Goal: Information Seeking & Learning: Learn about a topic

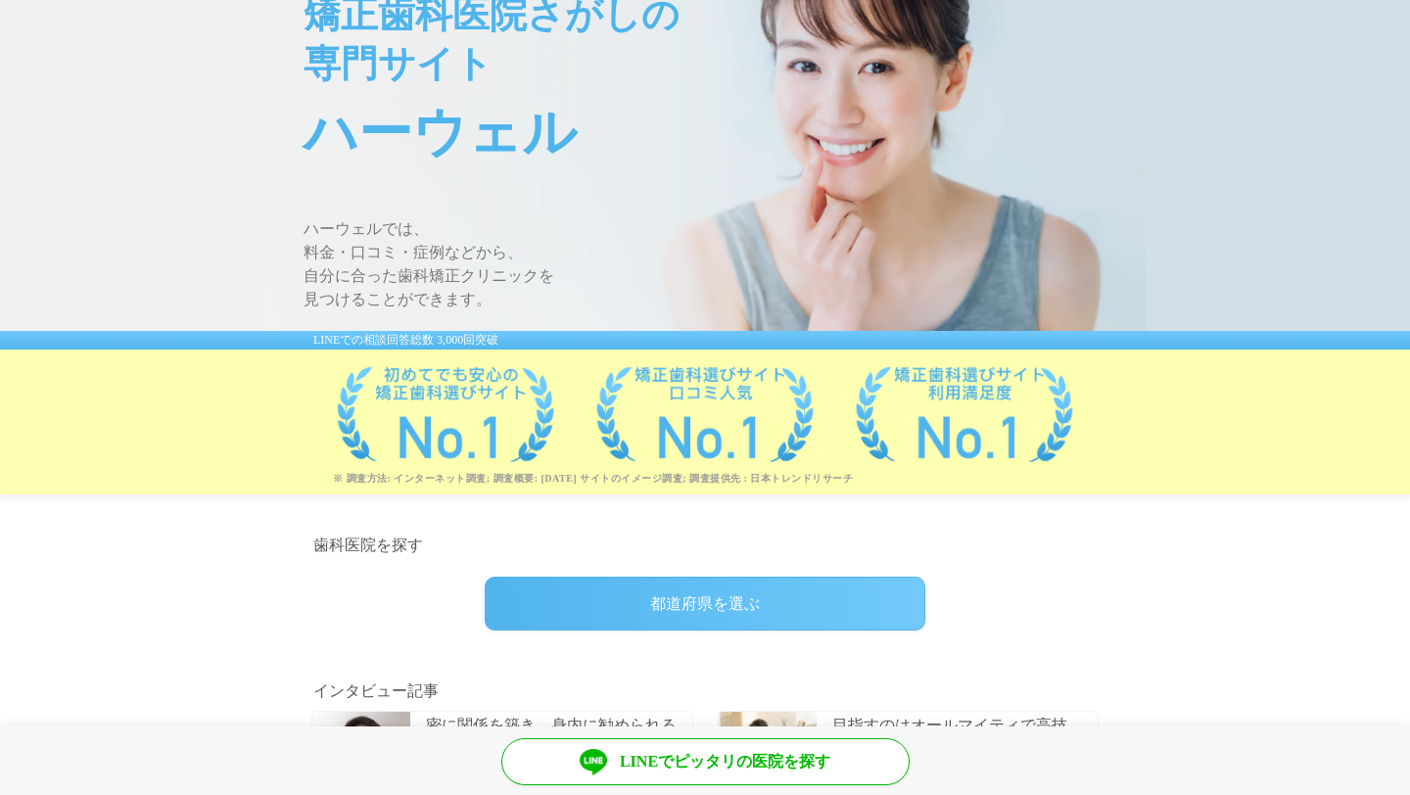
scroll to position [108, 0]
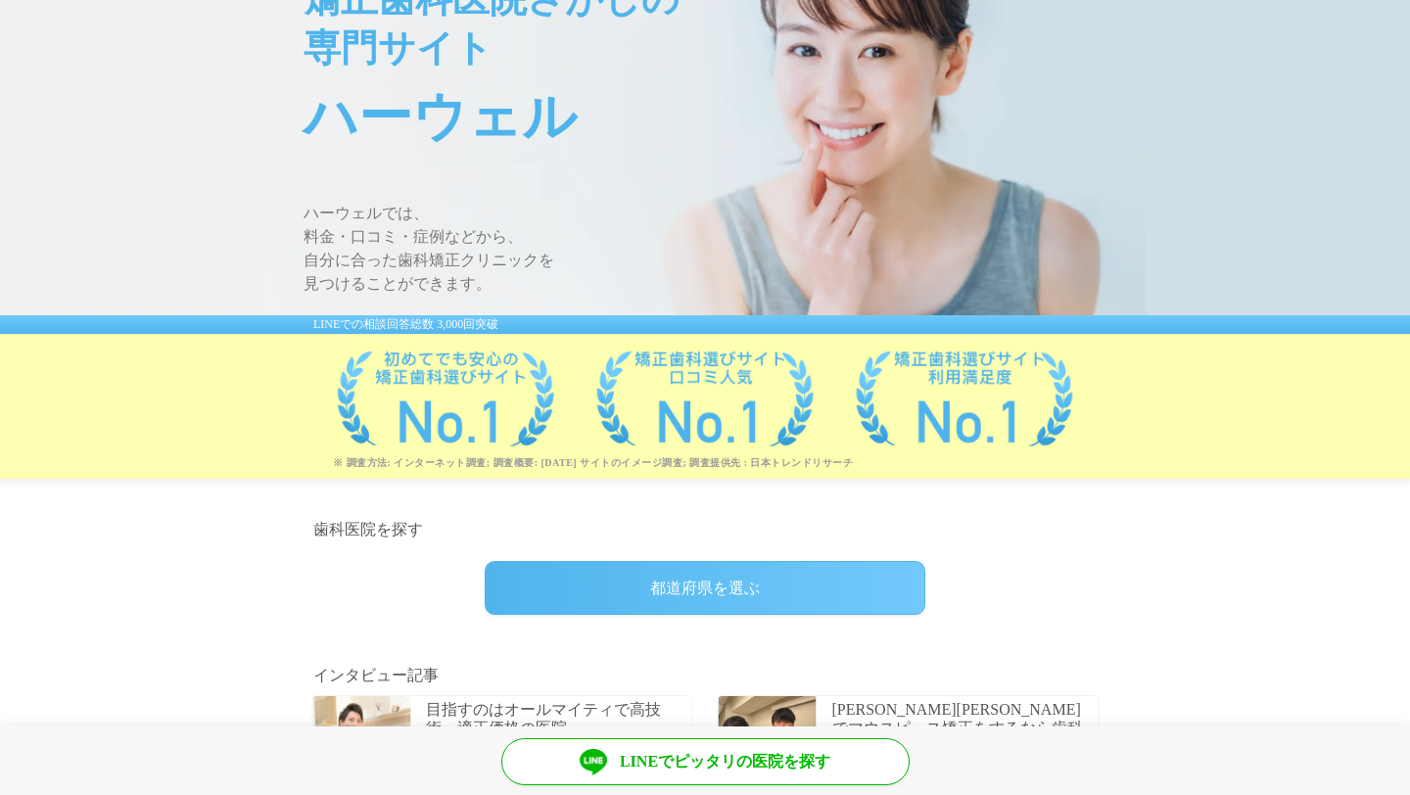
click at [737, 577] on div "都道府県を選ぶ" at bounding box center [705, 588] width 441 height 54
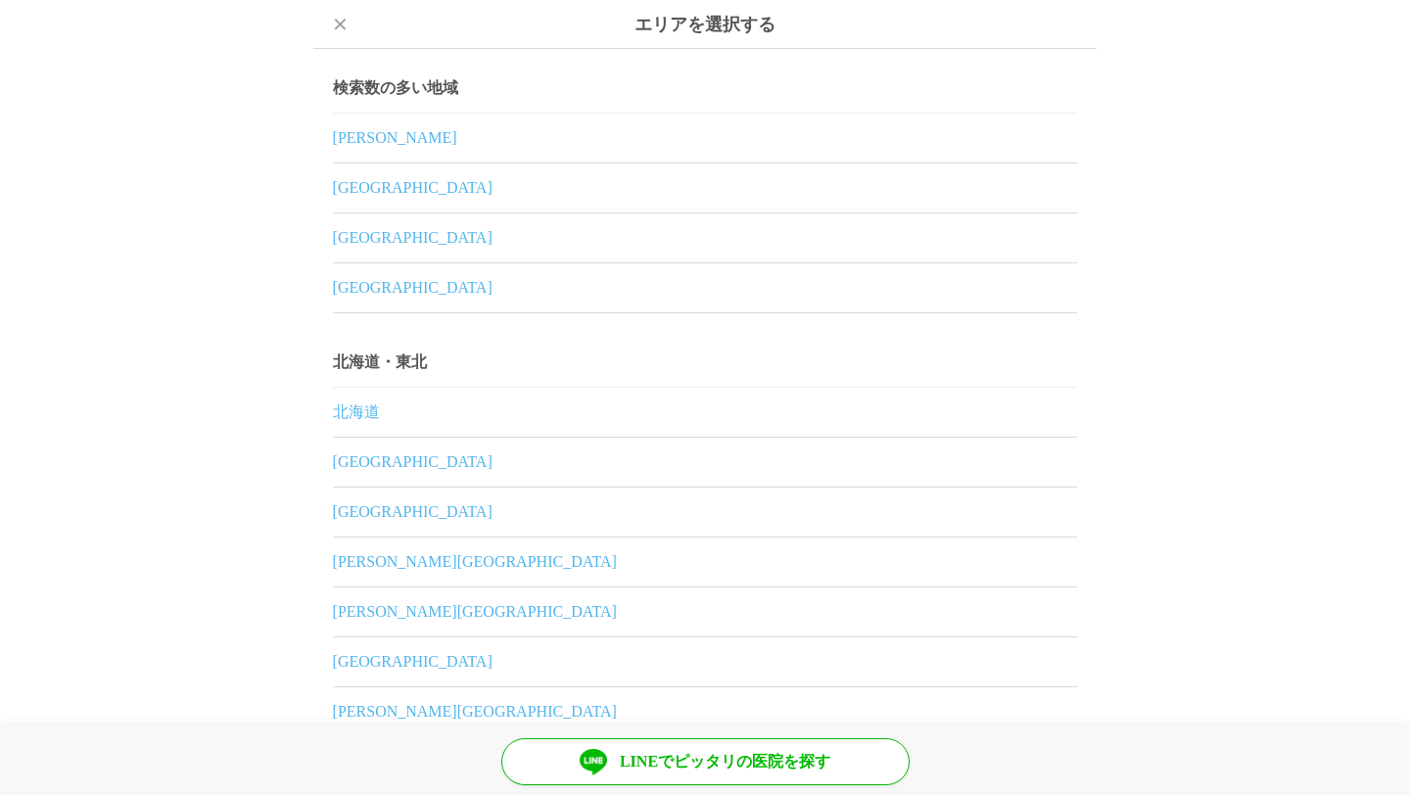
click at [365, 292] on link "[GEOGRAPHIC_DATA]" at bounding box center [705, 287] width 744 height 49
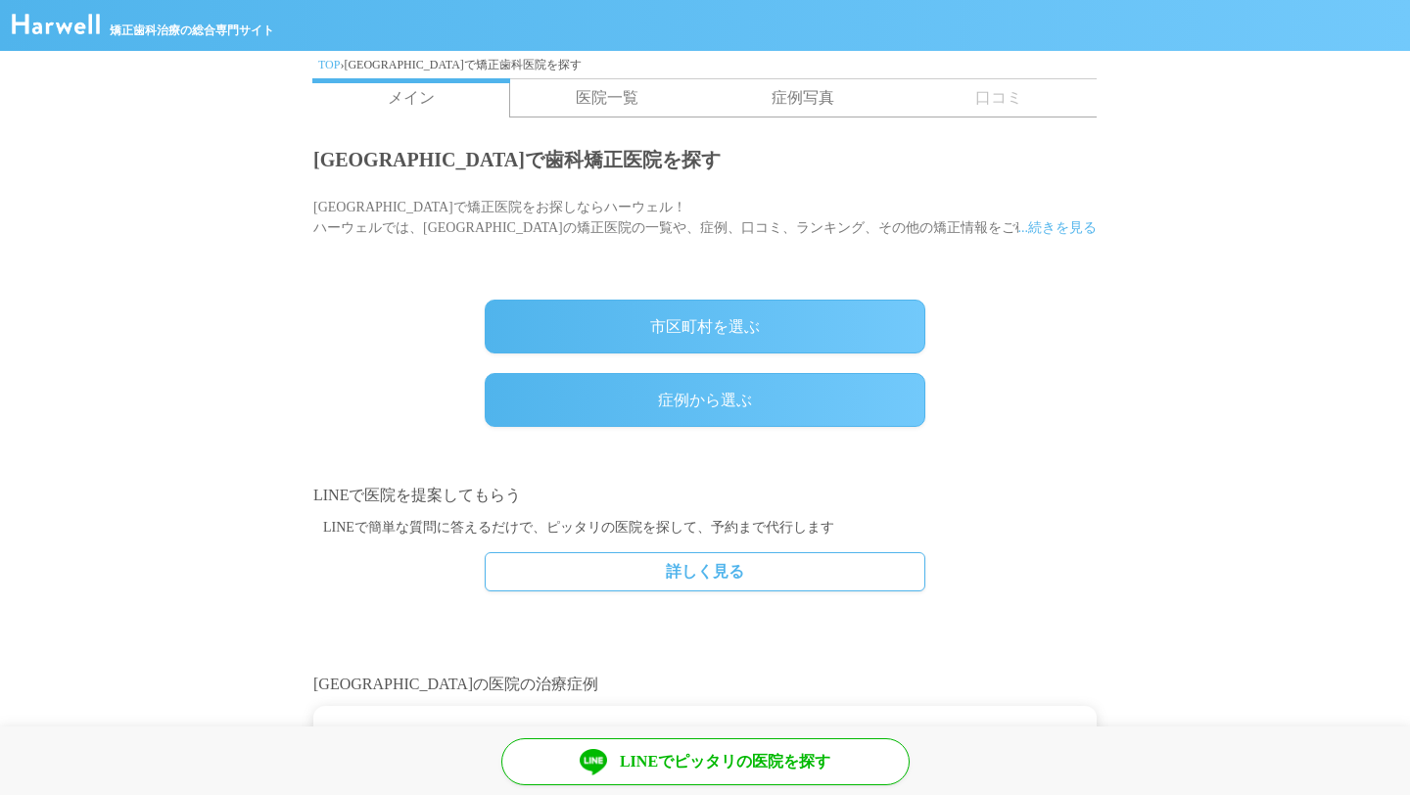
click at [654, 342] on div "市区町村を選ぶ" at bounding box center [705, 327] width 441 height 54
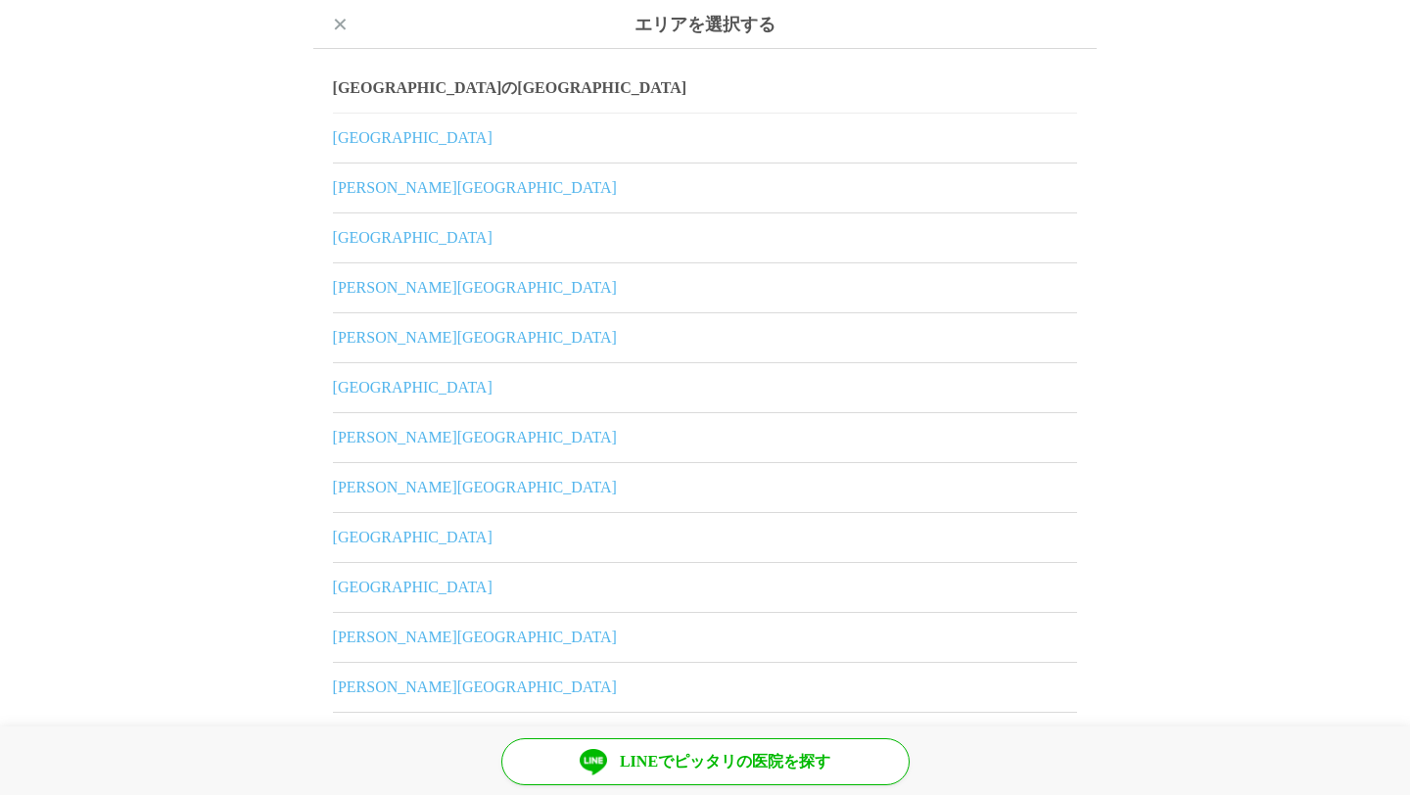
click at [367, 533] on link "茅ヶ崎市" at bounding box center [705, 537] width 744 height 49
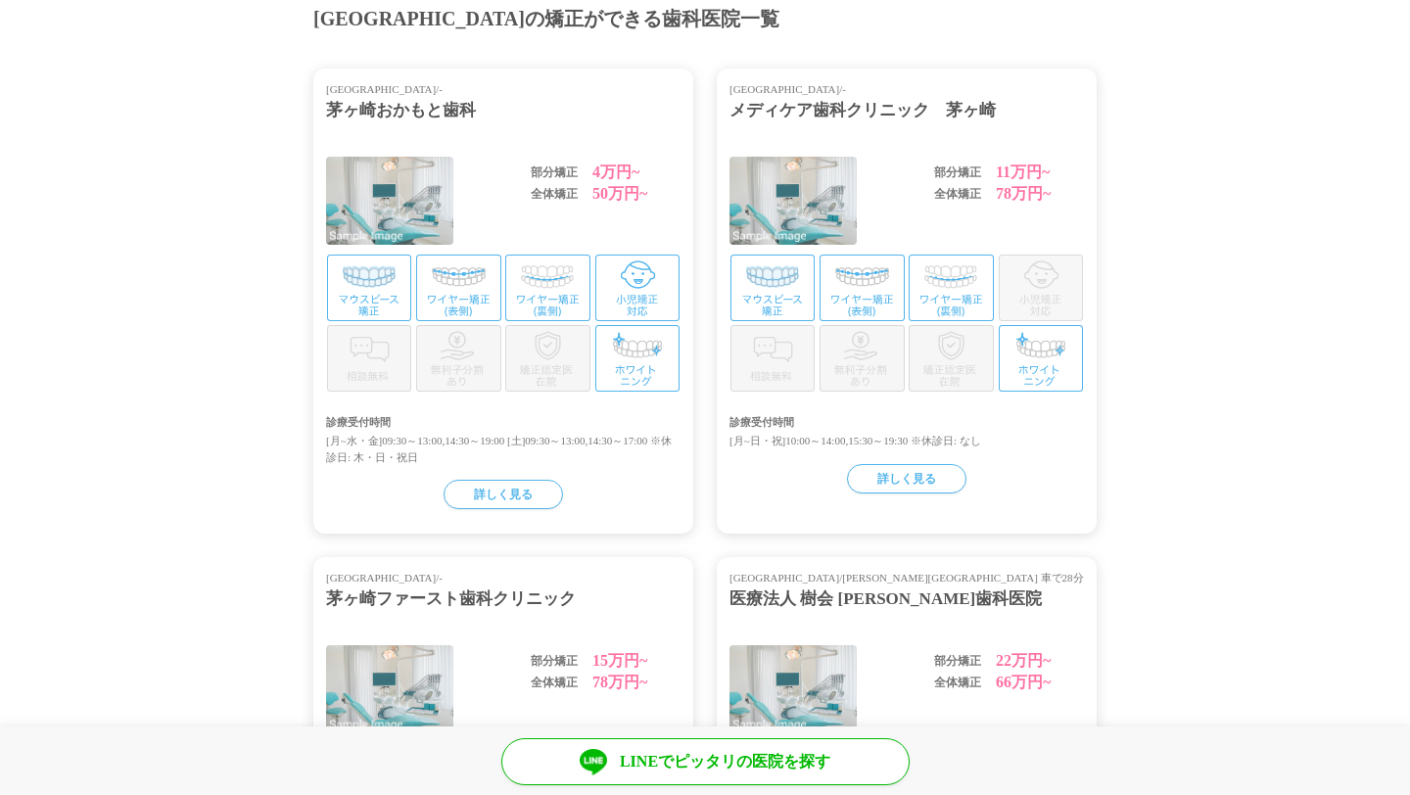
scroll to position [116, 0]
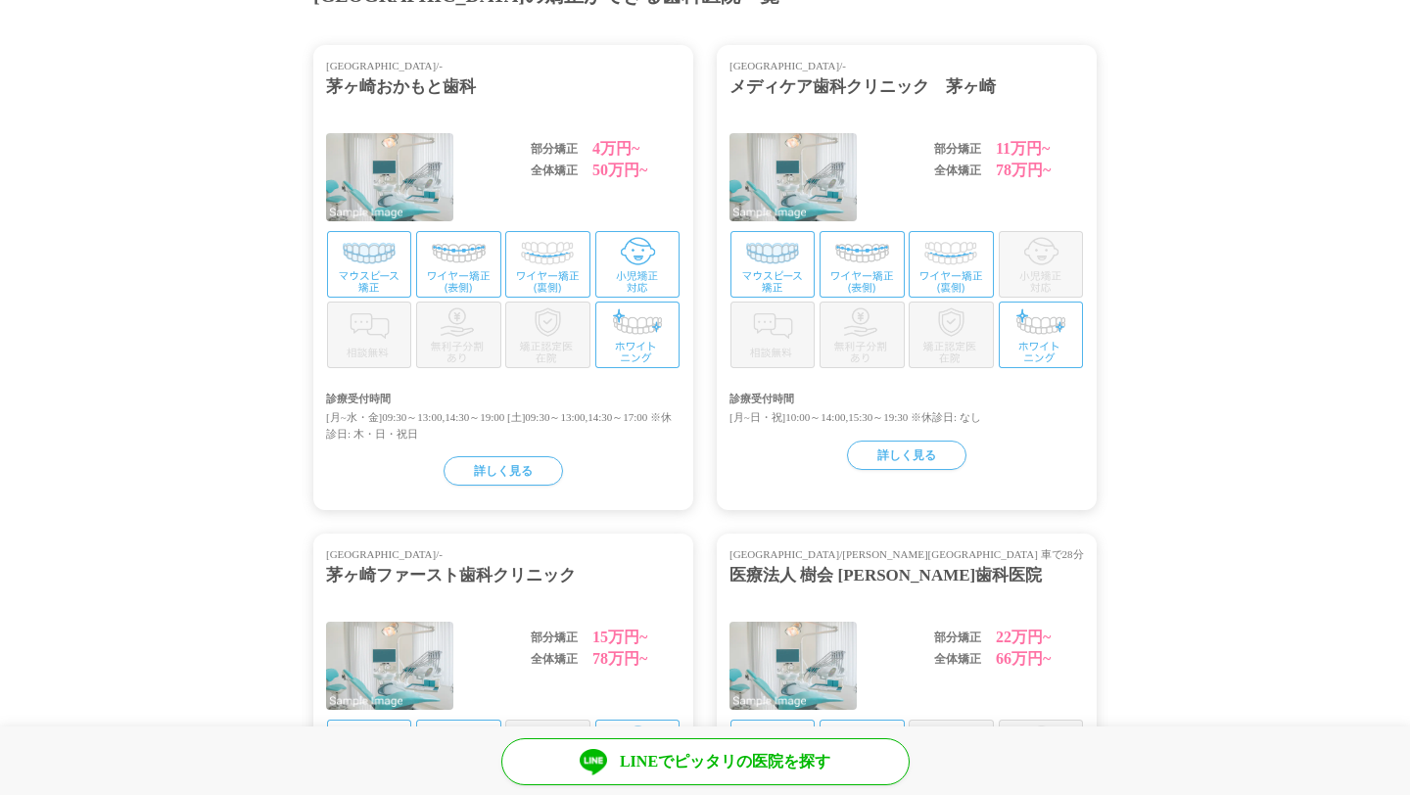
click at [648, 370] on div "神奈川県/- 茅ヶ崎おかもと歯科 部分矯正 4万円~ 全体矯正 50万円~ 診療受付時間 [月~水・金]09:30～13:00,14:30～19:00 [土]…" at bounding box center [503, 277] width 380 height 465
click at [540, 473] on div "詳しく見る" at bounding box center [502, 470] width 119 height 29
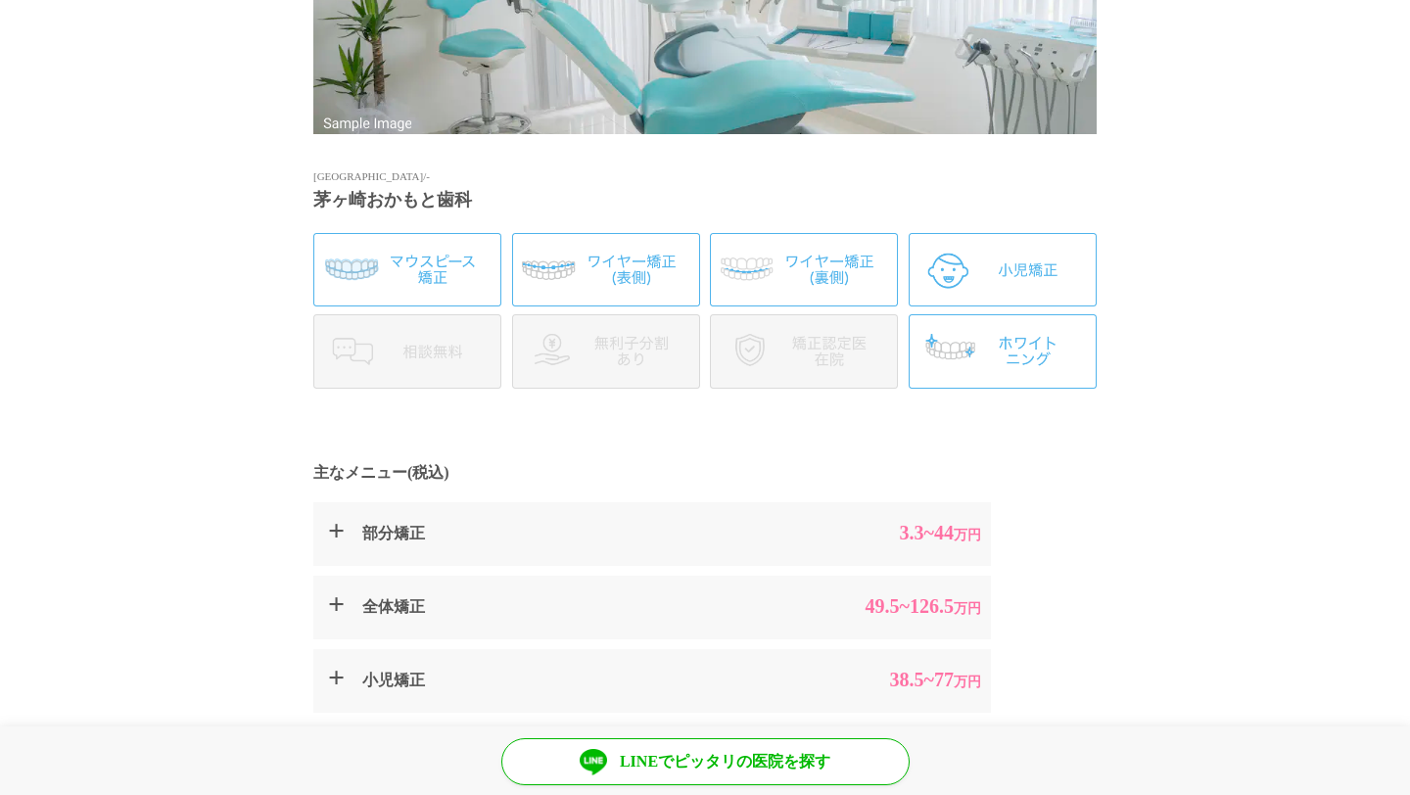
scroll to position [364, 0]
click at [1018, 336] on img at bounding box center [1002, 348] width 188 height 73
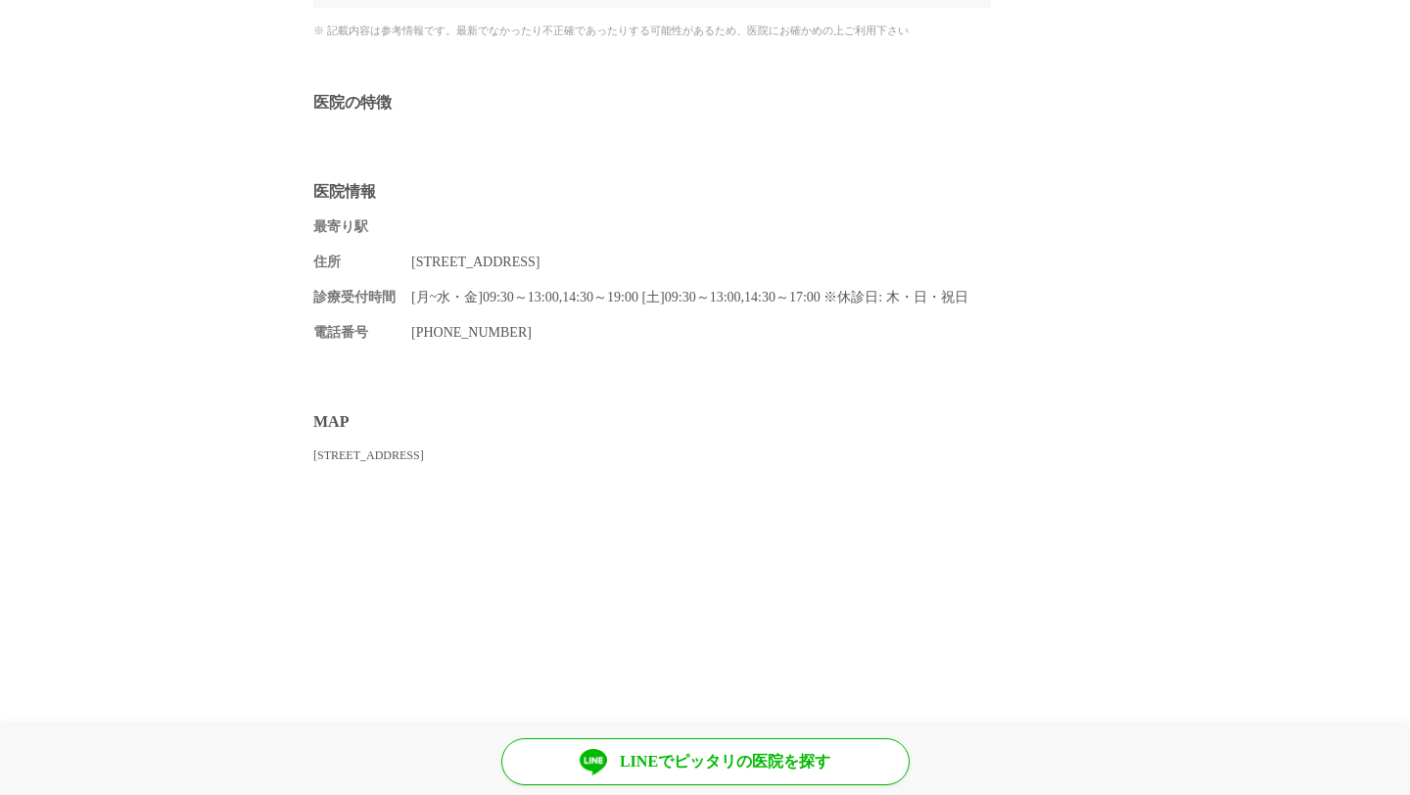
scroll to position [1128, 0]
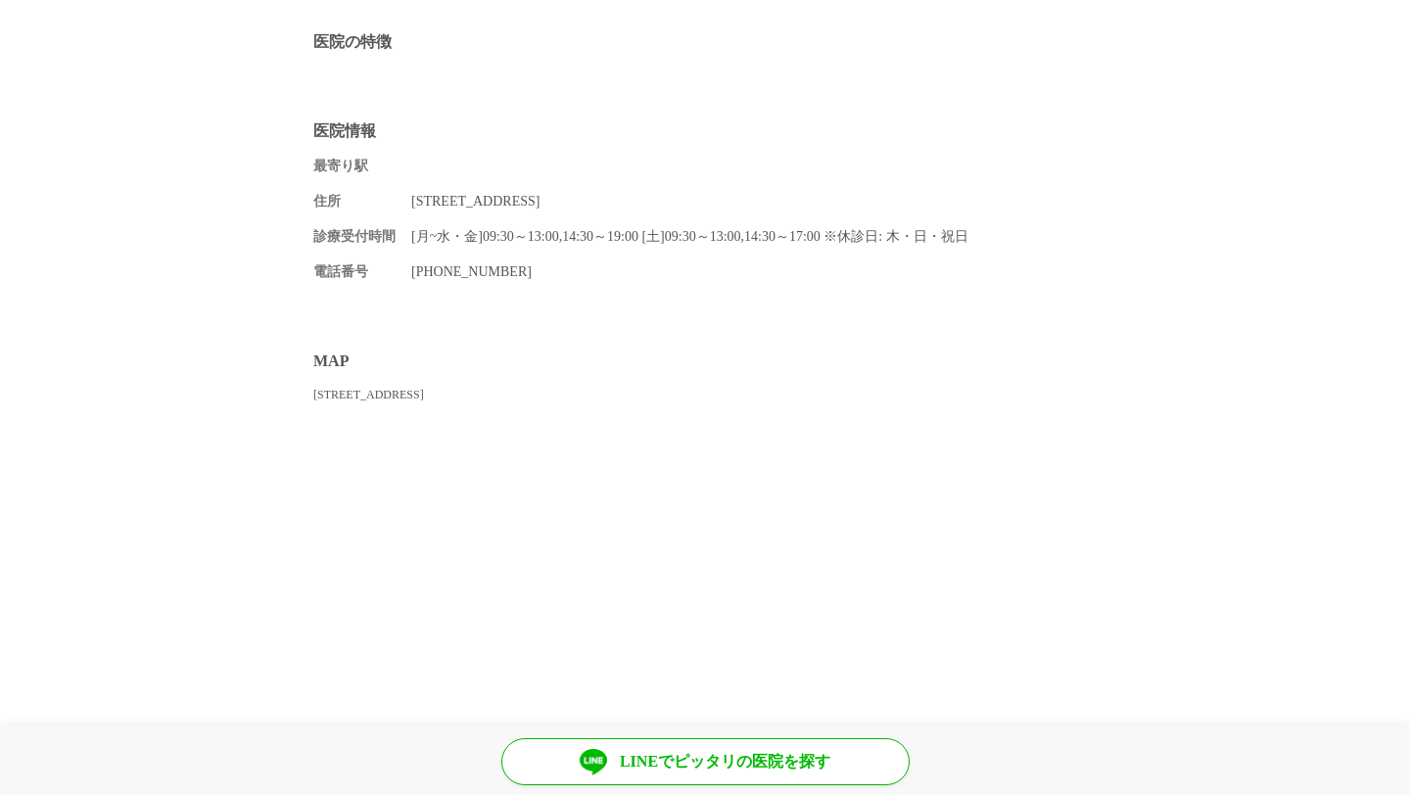
click at [706, 756] on link "LINEでピッタリの医院を探す" at bounding box center [705, 761] width 408 height 47
